Goal: Task Accomplishment & Management: Use online tool/utility

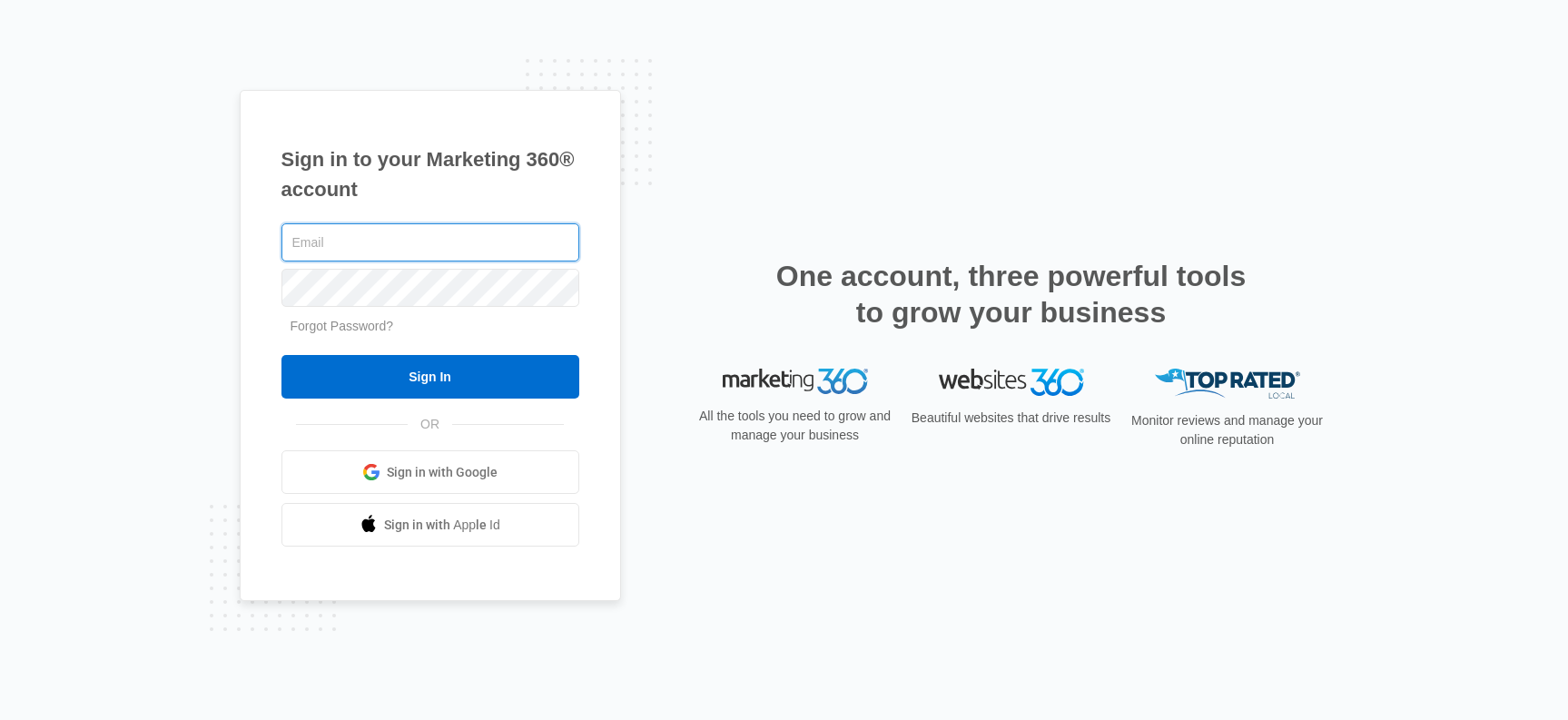
type input "[PERSON_NAME][EMAIL_ADDRESS][PERSON_NAME][DOMAIN_NAME]"
click at [441, 464] on span "Sign in with Google" at bounding box center [442, 473] width 110 height 20
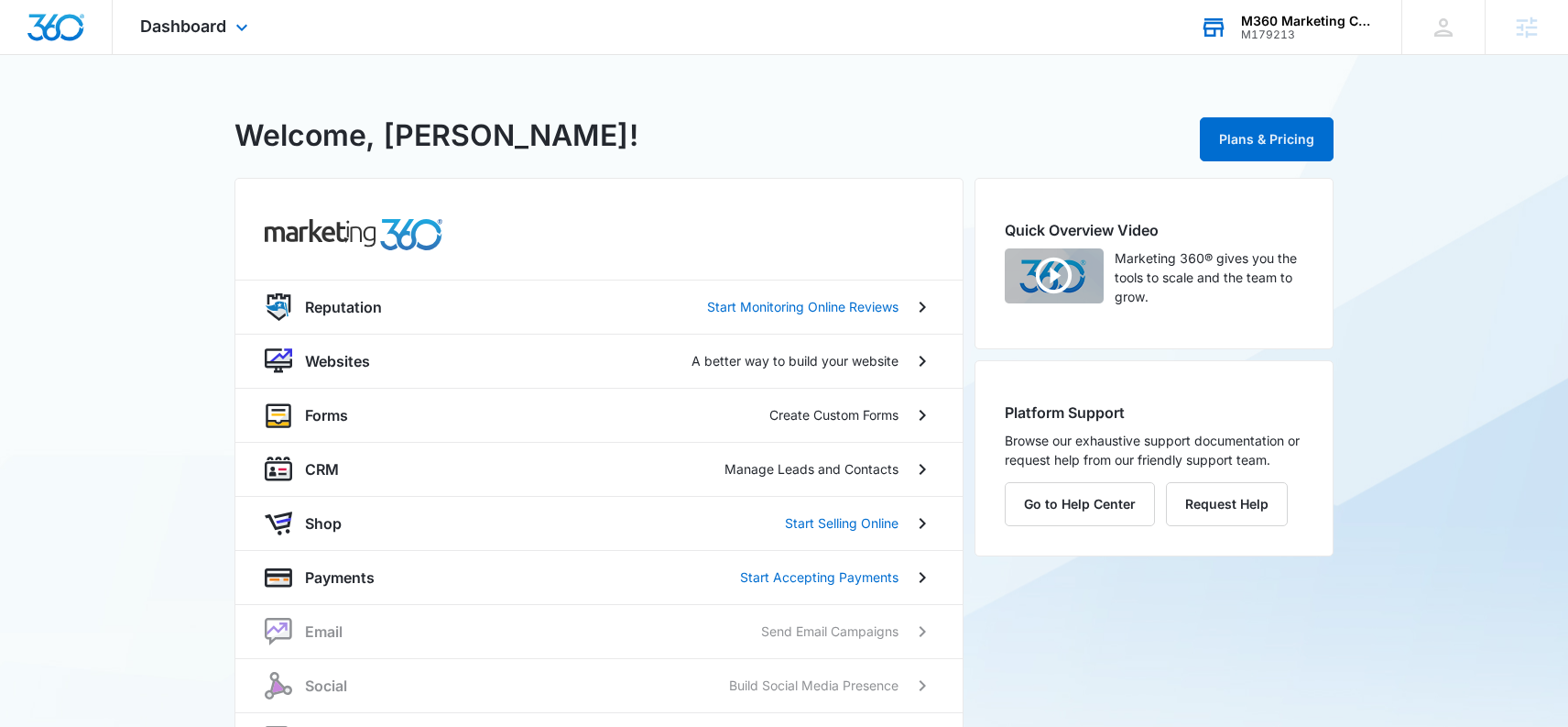
click at [1275, 29] on div "M179213" at bounding box center [1309, 35] width 134 height 13
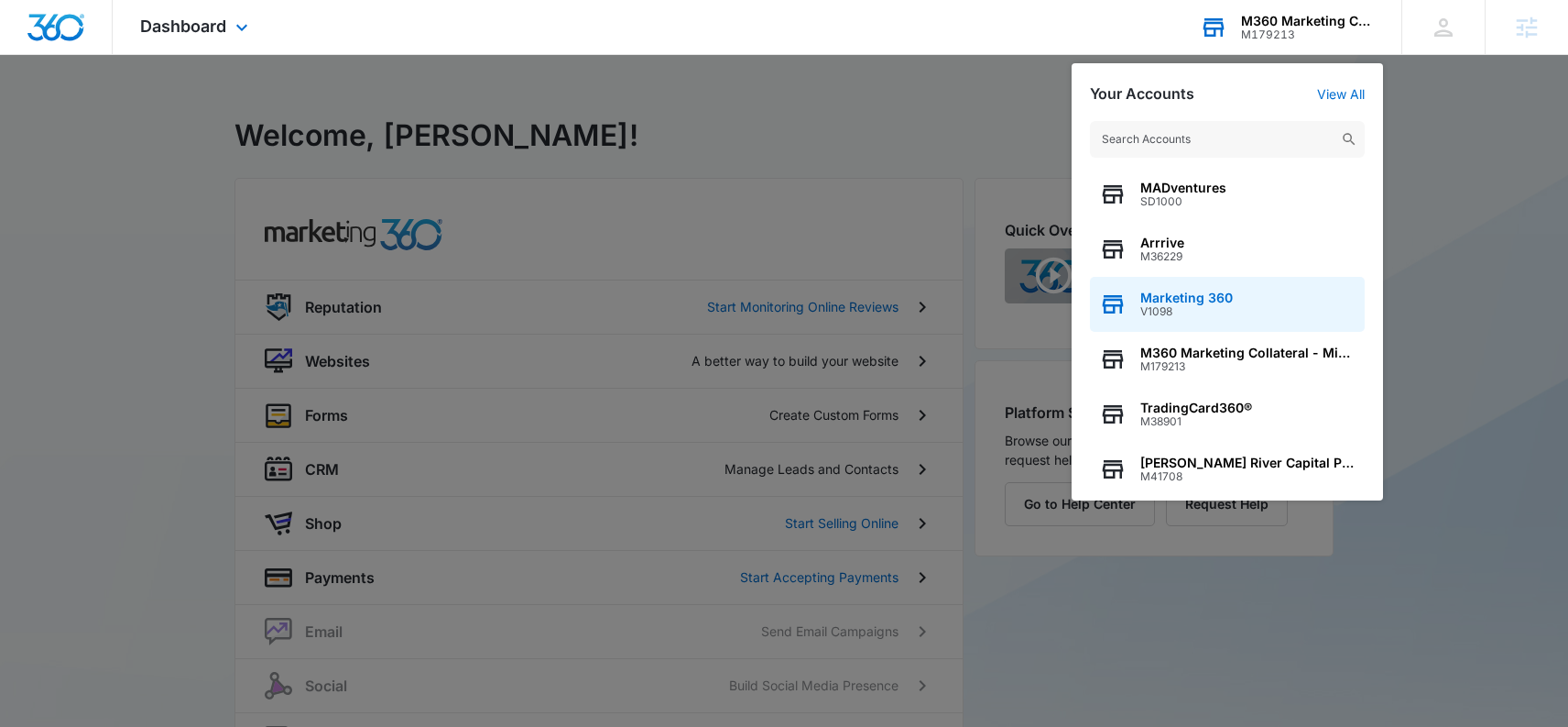
click at [1249, 312] on div "Marketing 360 V1098" at bounding box center [1227, 305] width 275 height 55
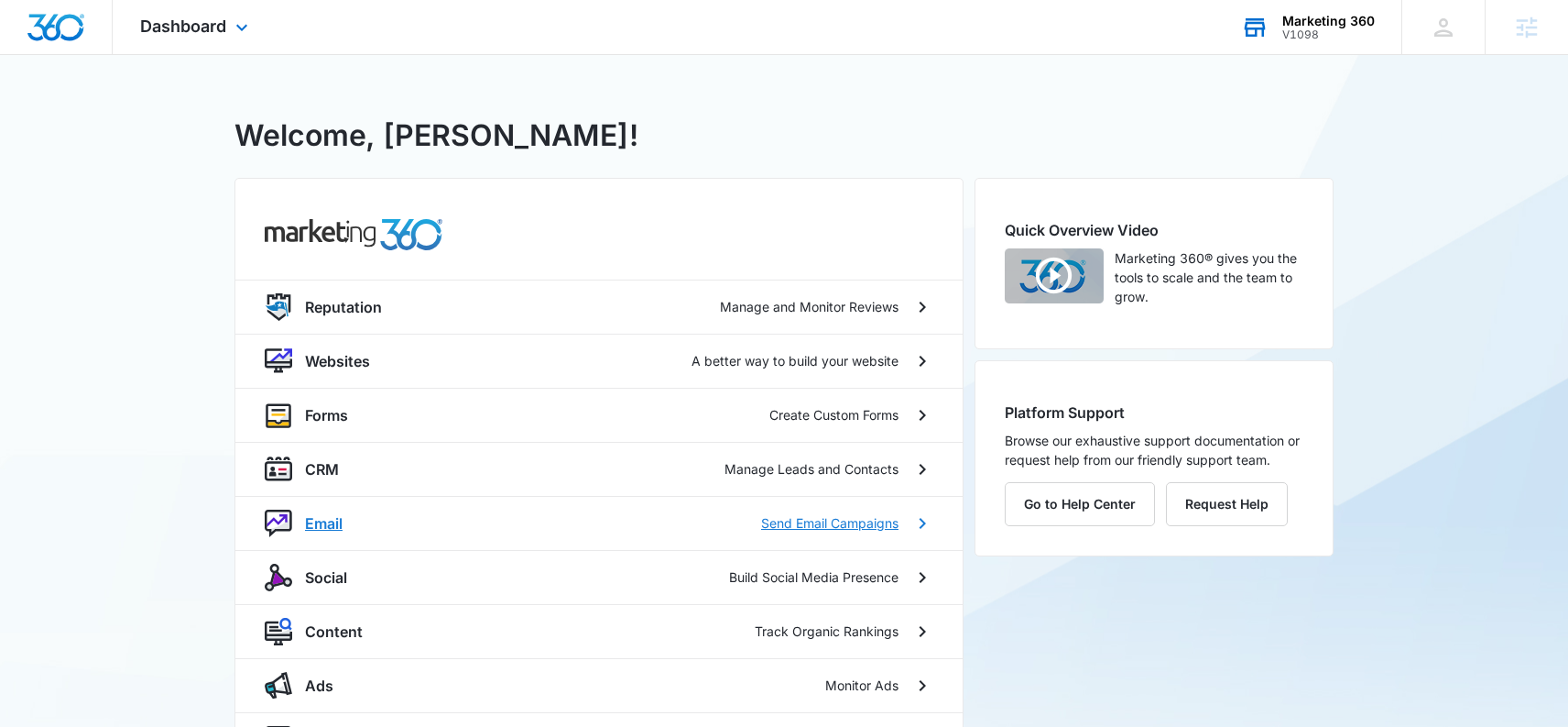
click at [349, 535] on div "Email Send Email Campaigns" at bounding box center [599, 524] width 669 height 28
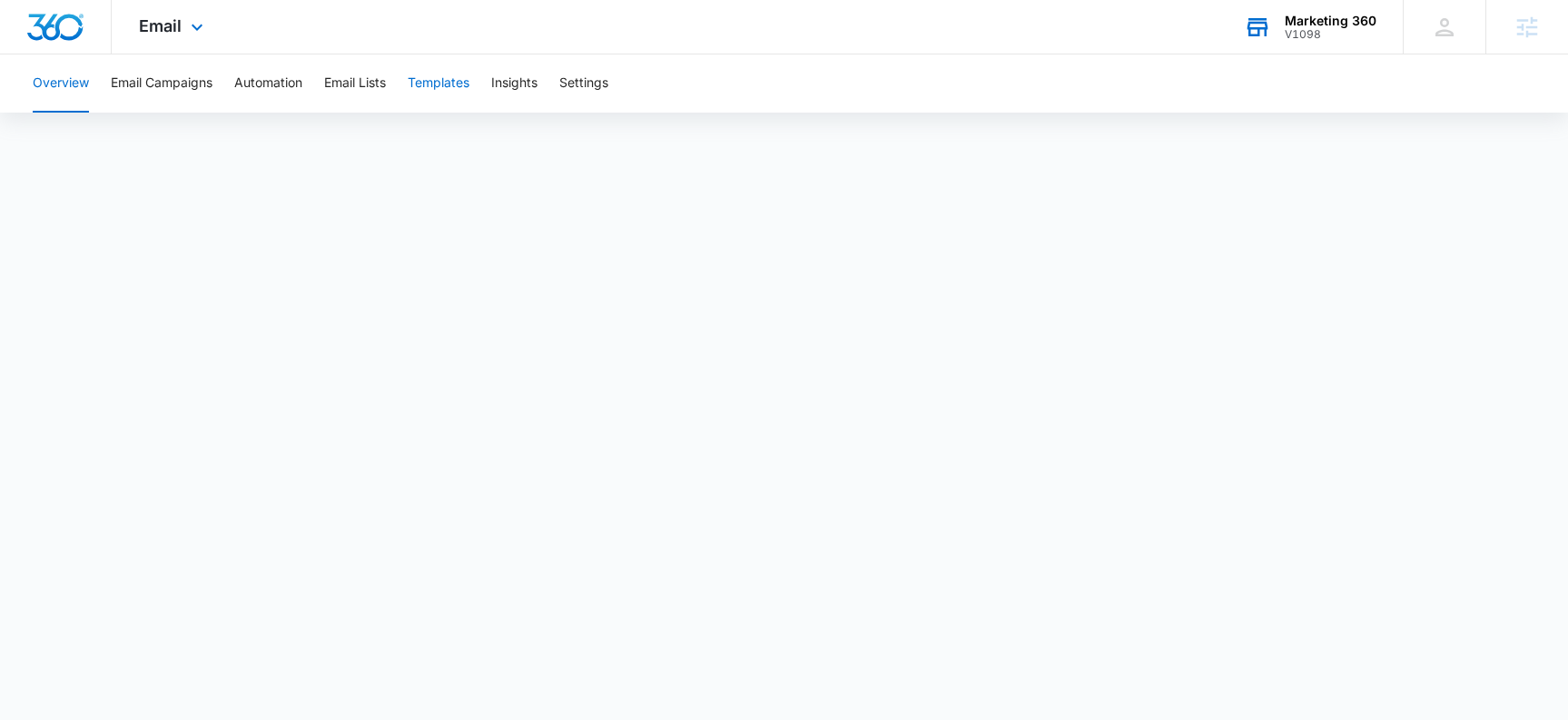
click at [445, 85] on button "Templates" at bounding box center [438, 83] width 62 height 58
